Goal: Task Accomplishment & Management: Use online tool/utility

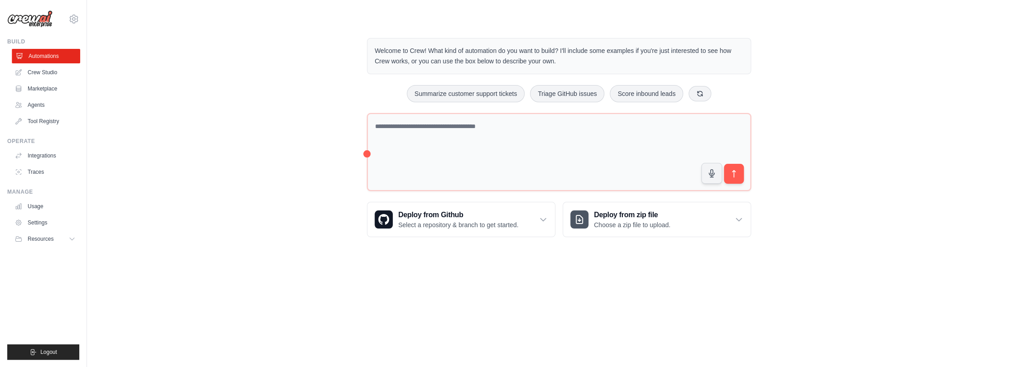
click at [47, 53] on link "Automations" at bounding box center [46, 56] width 68 height 14
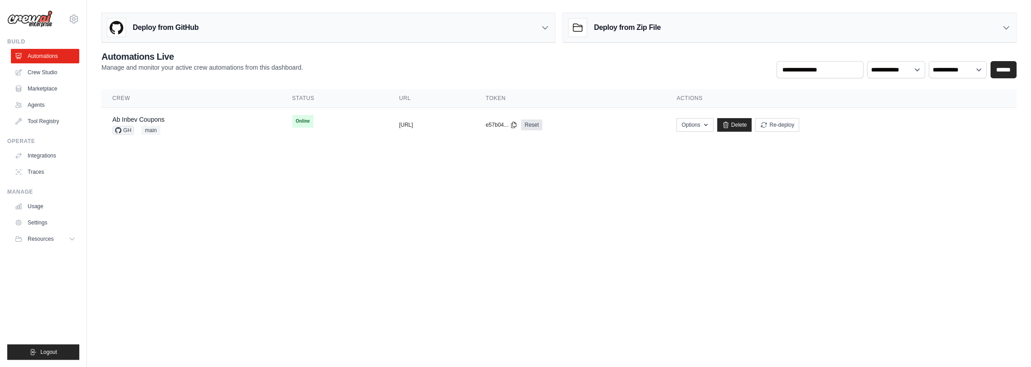
click at [241, 175] on body "diego.garcia-ext2@ab-inbev.com Settings Build Automations Crew Studio Resources" at bounding box center [515, 183] width 1031 height 367
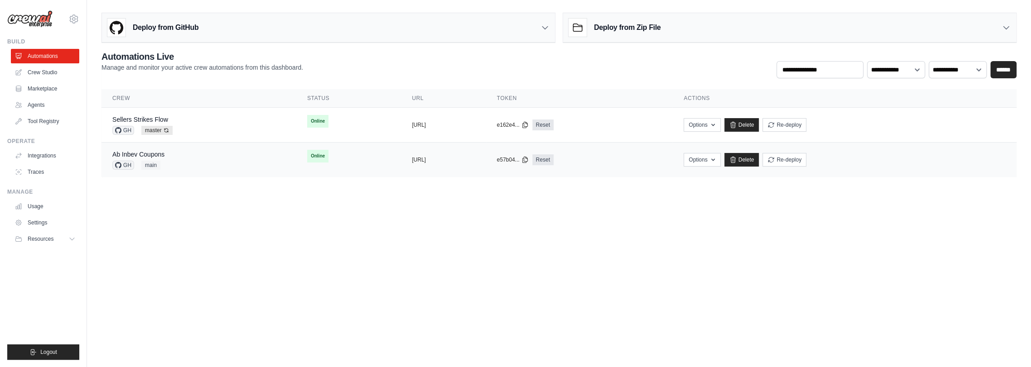
click at [181, 160] on div "Ab Inbev Coupons GH main" at bounding box center [198, 160] width 173 height 20
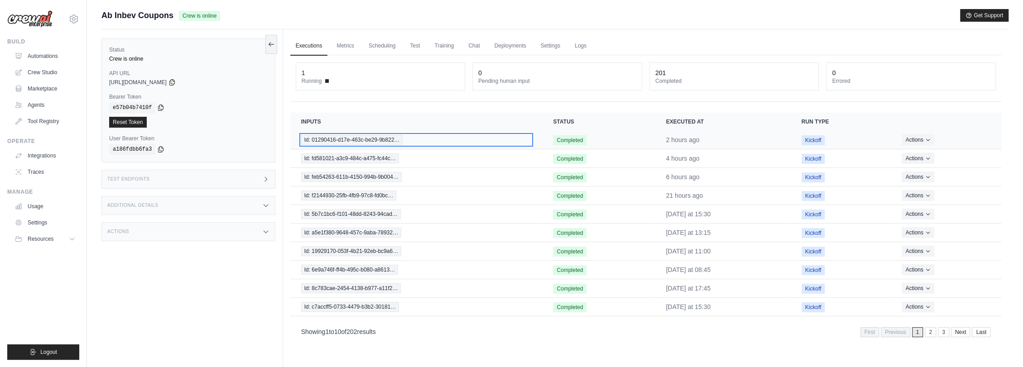
click at [352, 140] on span "Id: 01290416-d17e-463c-be29-9b822…" at bounding box center [352, 140] width 102 height 10
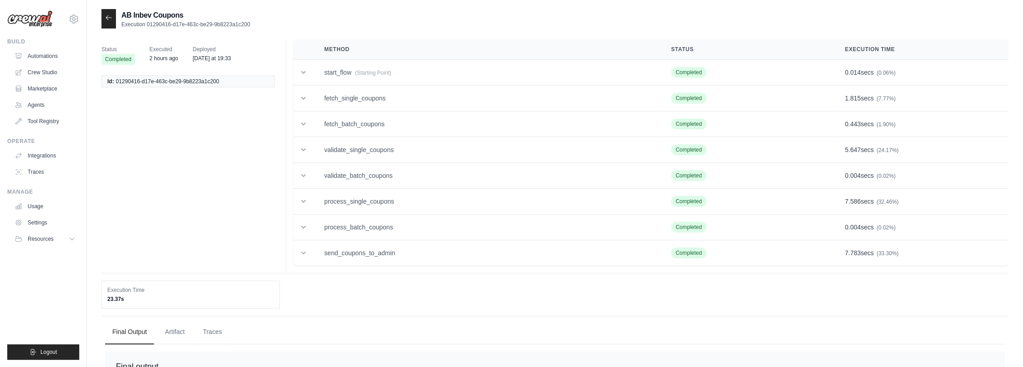
click at [108, 15] on icon at bounding box center [108, 17] width 7 height 7
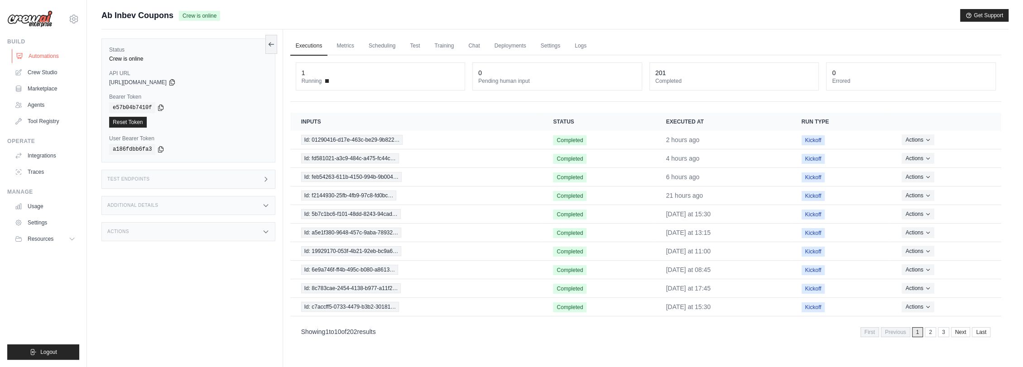
click at [43, 53] on link "Automations" at bounding box center [46, 56] width 68 height 14
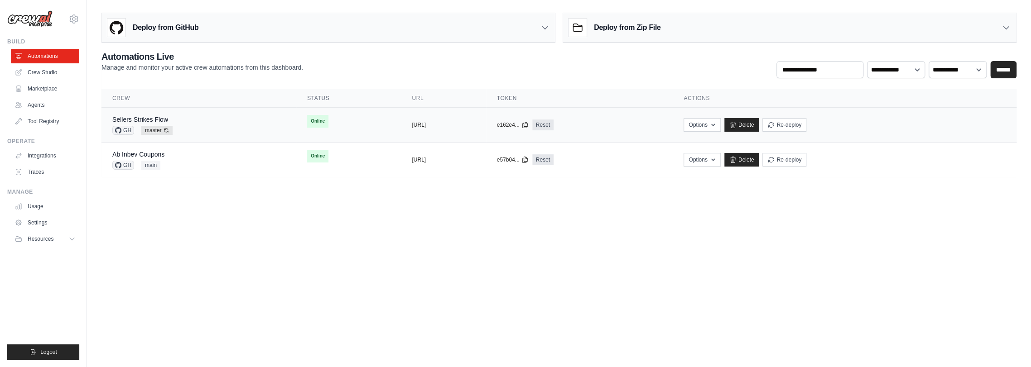
click at [198, 127] on div "Sellers Strikes Flow GH master Auto-deploy enabled" at bounding box center [198, 125] width 173 height 20
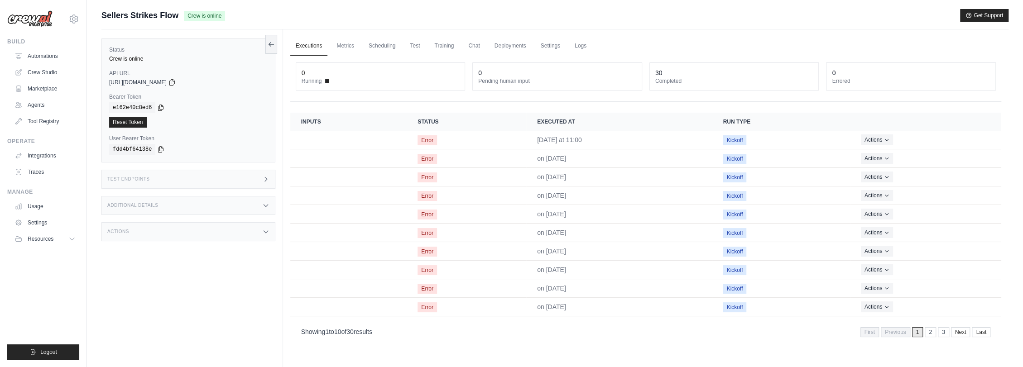
click at [289, 19] on div "Sellers Strikes Flow Crew is online Get Support" at bounding box center [554, 15] width 907 height 13
click at [406, 27] on div "Submit a support request Describe your issue or question * Please be specific a…" at bounding box center [554, 19] width 907 height 20
click at [273, 46] on icon at bounding box center [271, 43] width 7 height 7
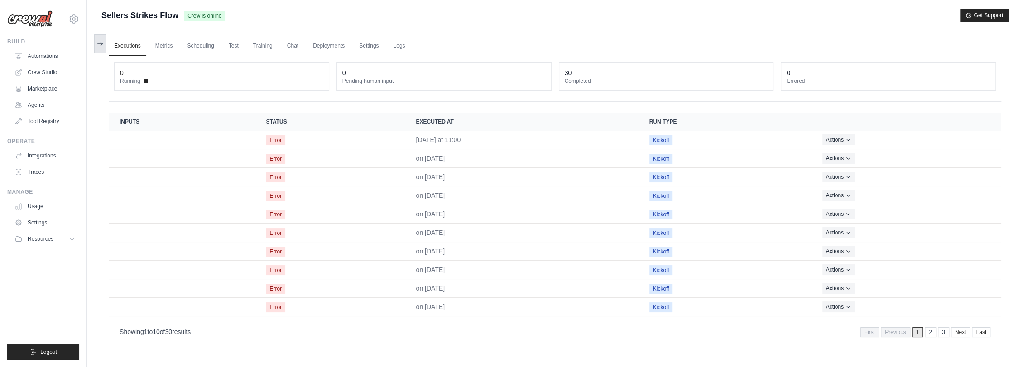
click at [99, 43] on icon at bounding box center [100, 43] width 7 height 7
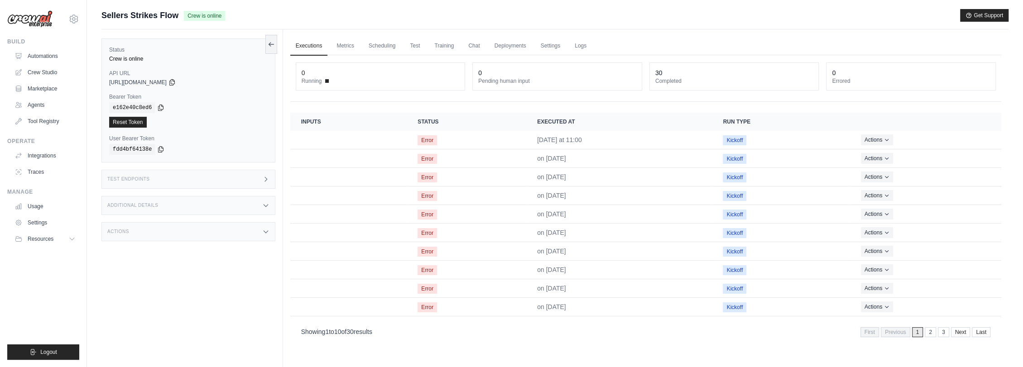
click at [290, 16] on div "Sellers Strikes Flow Crew is online Get Support" at bounding box center [554, 15] width 907 height 13
click at [417, 5] on main "Submit a support request Describe your issue or question * Please be specific a…" at bounding box center [555, 203] width 936 height 406
click at [46, 52] on link "Automations" at bounding box center [46, 56] width 68 height 14
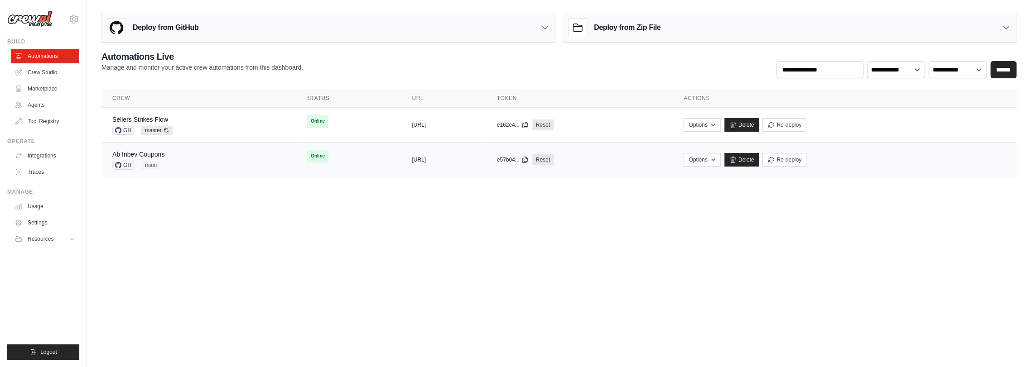
click at [181, 157] on div "Ab Inbev Coupons GH main" at bounding box center [198, 160] width 173 height 20
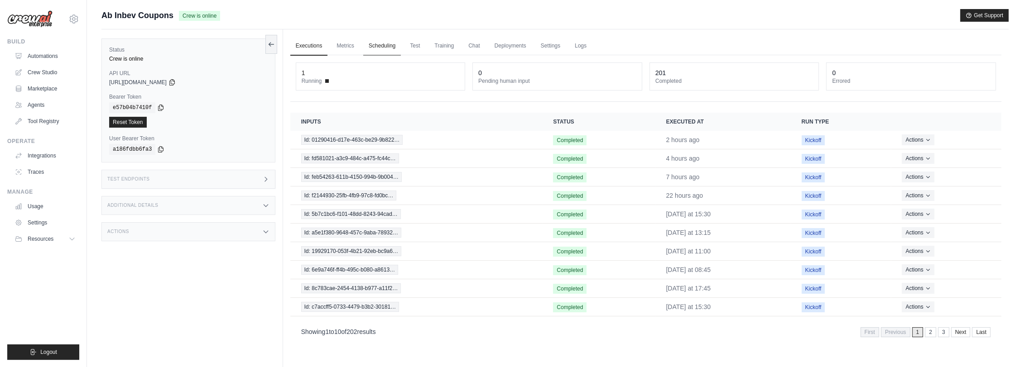
click at [381, 42] on link "Scheduling" at bounding box center [382, 46] width 38 height 19
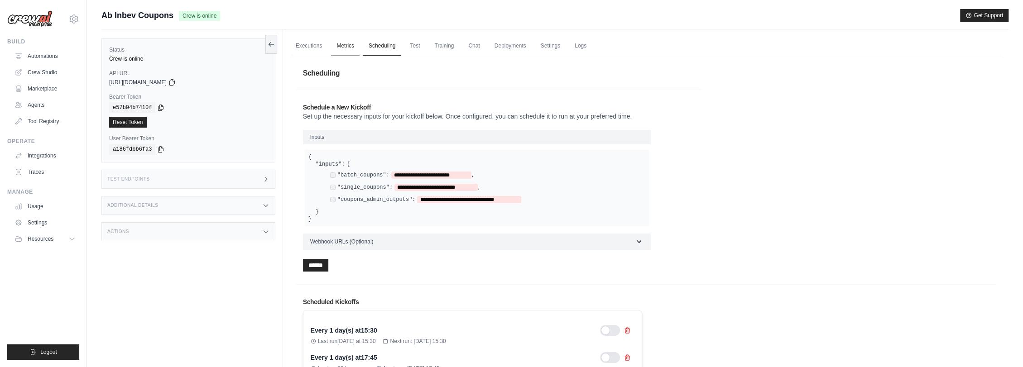
click at [346, 44] on link "Metrics" at bounding box center [345, 46] width 29 height 19
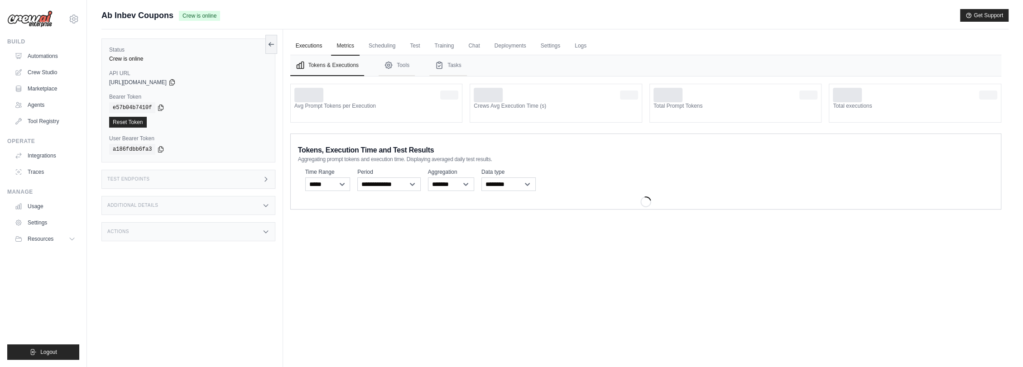
click at [314, 42] on link "Executions" at bounding box center [309, 46] width 38 height 19
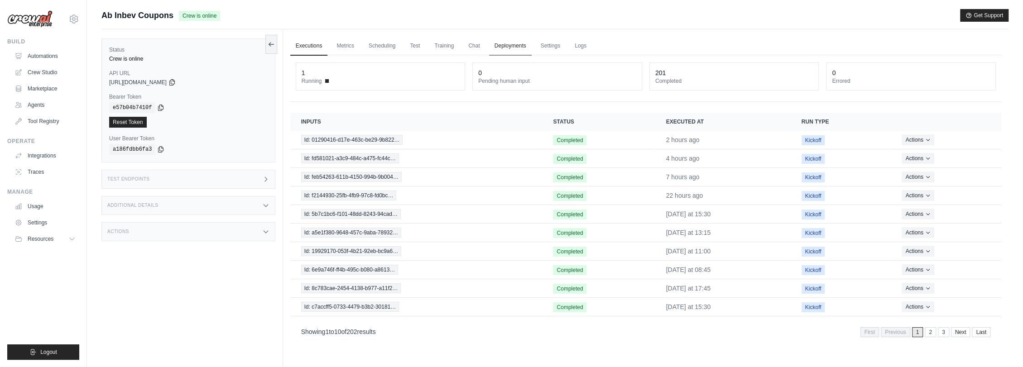
click at [510, 44] on link "Deployments" at bounding box center [510, 46] width 43 height 19
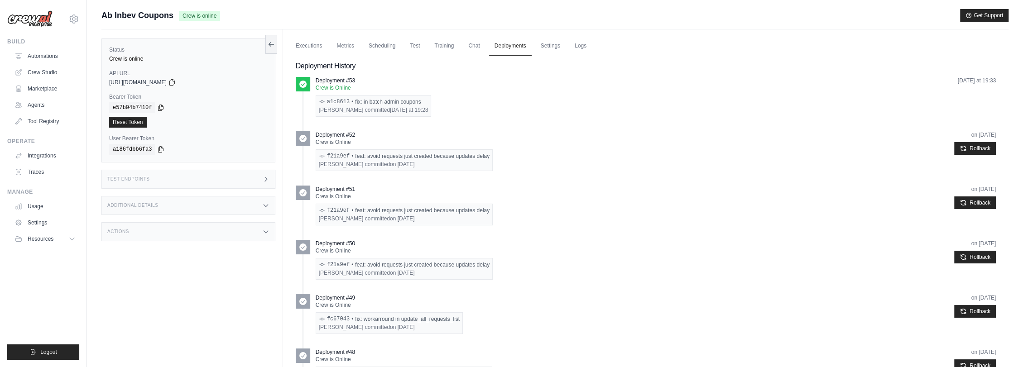
click at [181, 233] on div "Actions" at bounding box center [188, 231] width 174 height 19
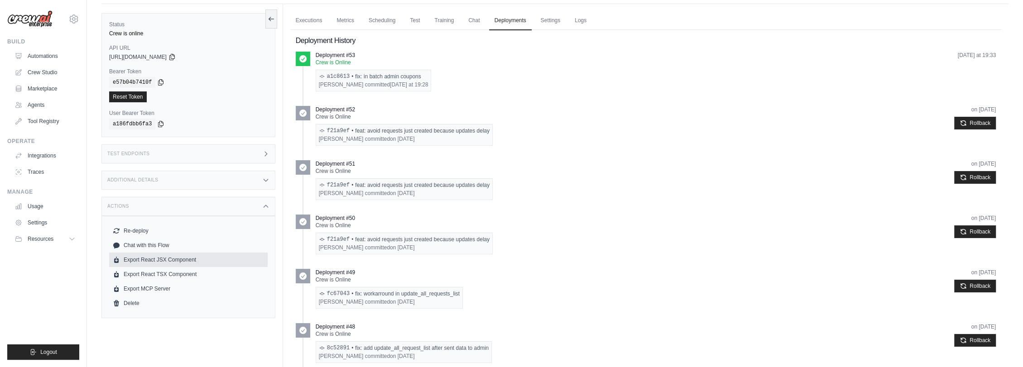
scroll to position [50, 0]
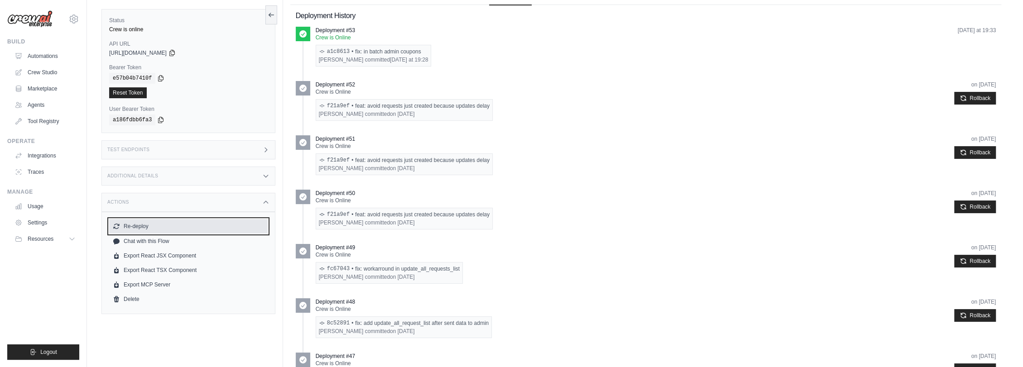
click at [143, 227] on button "Re-deploy" at bounding box center [188, 226] width 159 height 14
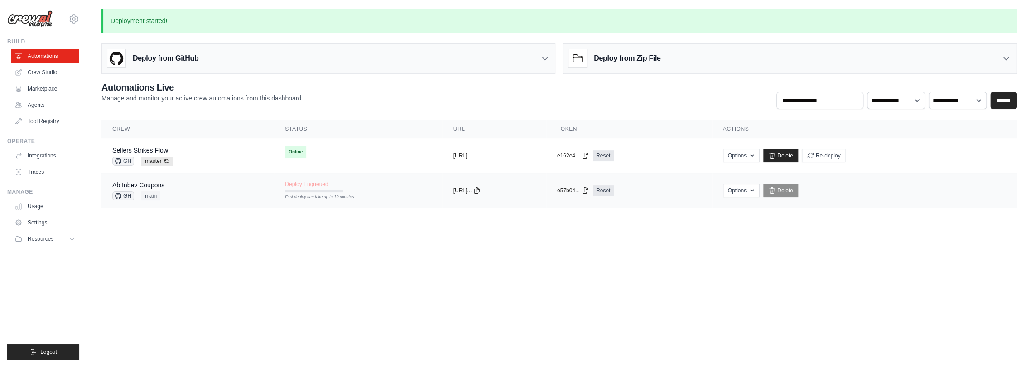
click at [297, 187] on span "Deploy Enqueued" at bounding box center [306, 184] width 43 height 7
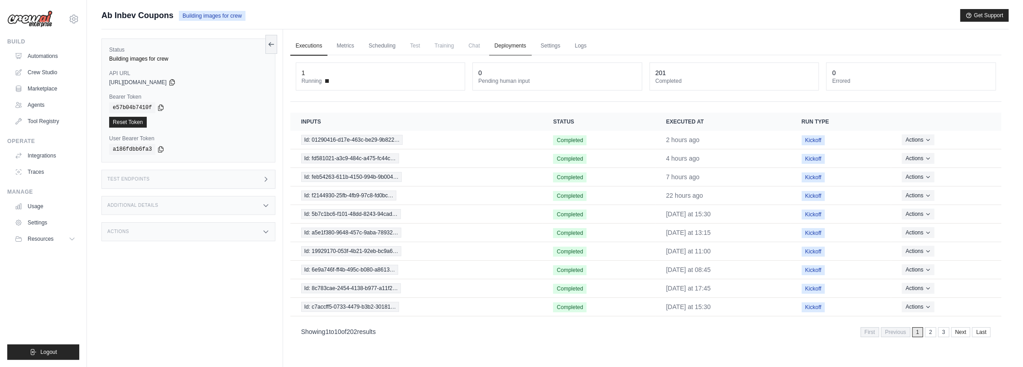
click at [504, 42] on link "Deployments" at bounding box center [510, 46] width 43 height 19
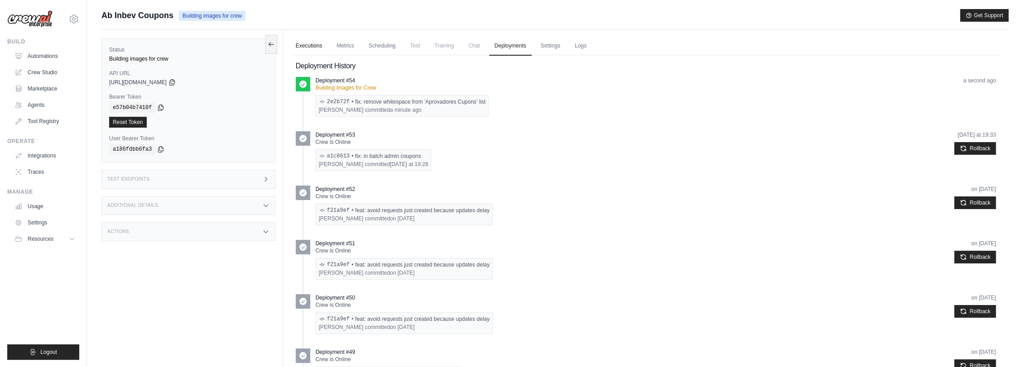
click at [310, 48] on link "Executions" at bounding box center [309, 46] width 38 height 19
